Goal: Information Seeking & Learning: Learn about a topic

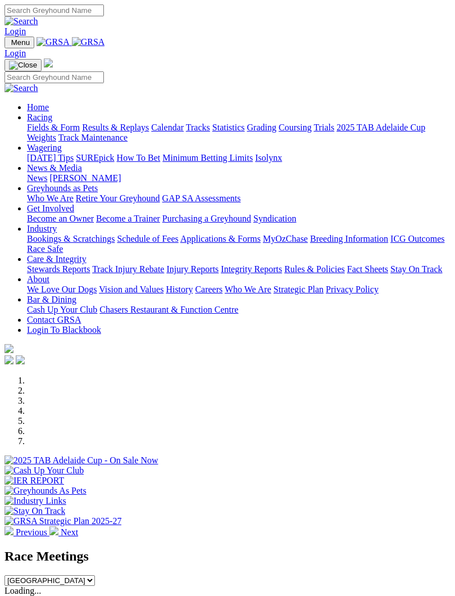
scroll to position [198, 0]
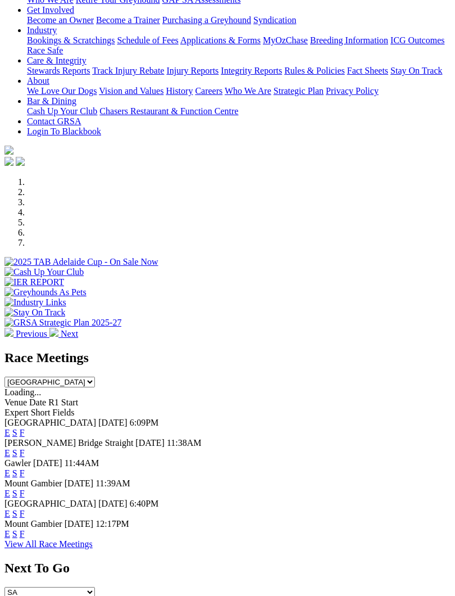
click at [25, 488] on link "F" at bounding box center [22, 493] width 5 height 10
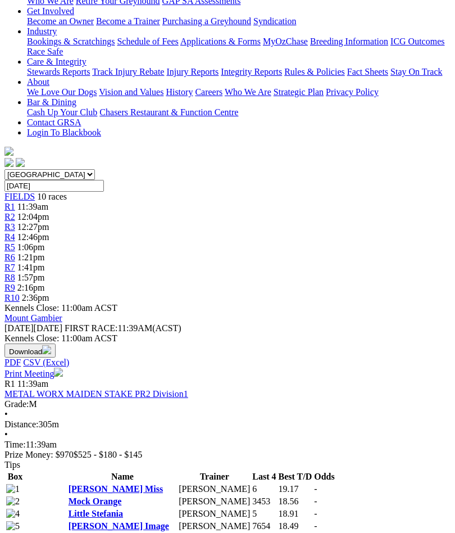
scroll to position [0, 10]
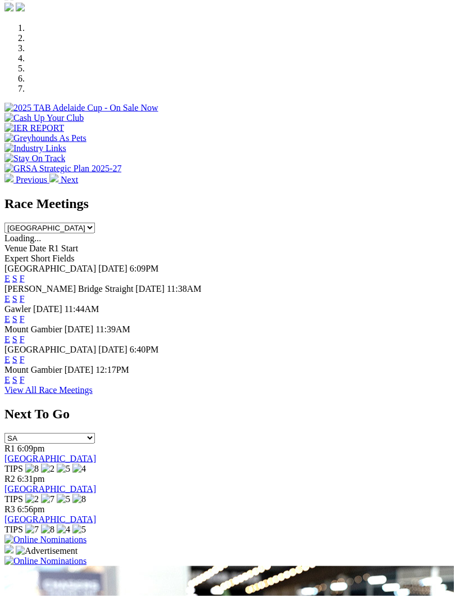
scroll to position [353, 0]
click at [25, 375] on link "F" at bounding box center [22, 379] width 5 height 10
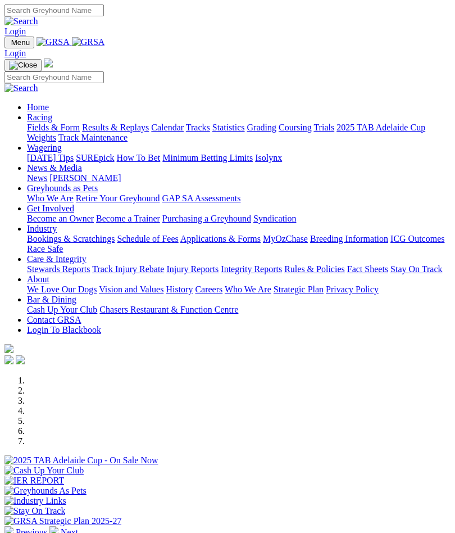
scroll to position [391, 0]
